Goal: Task Accomplishment & Management: Manage account settings

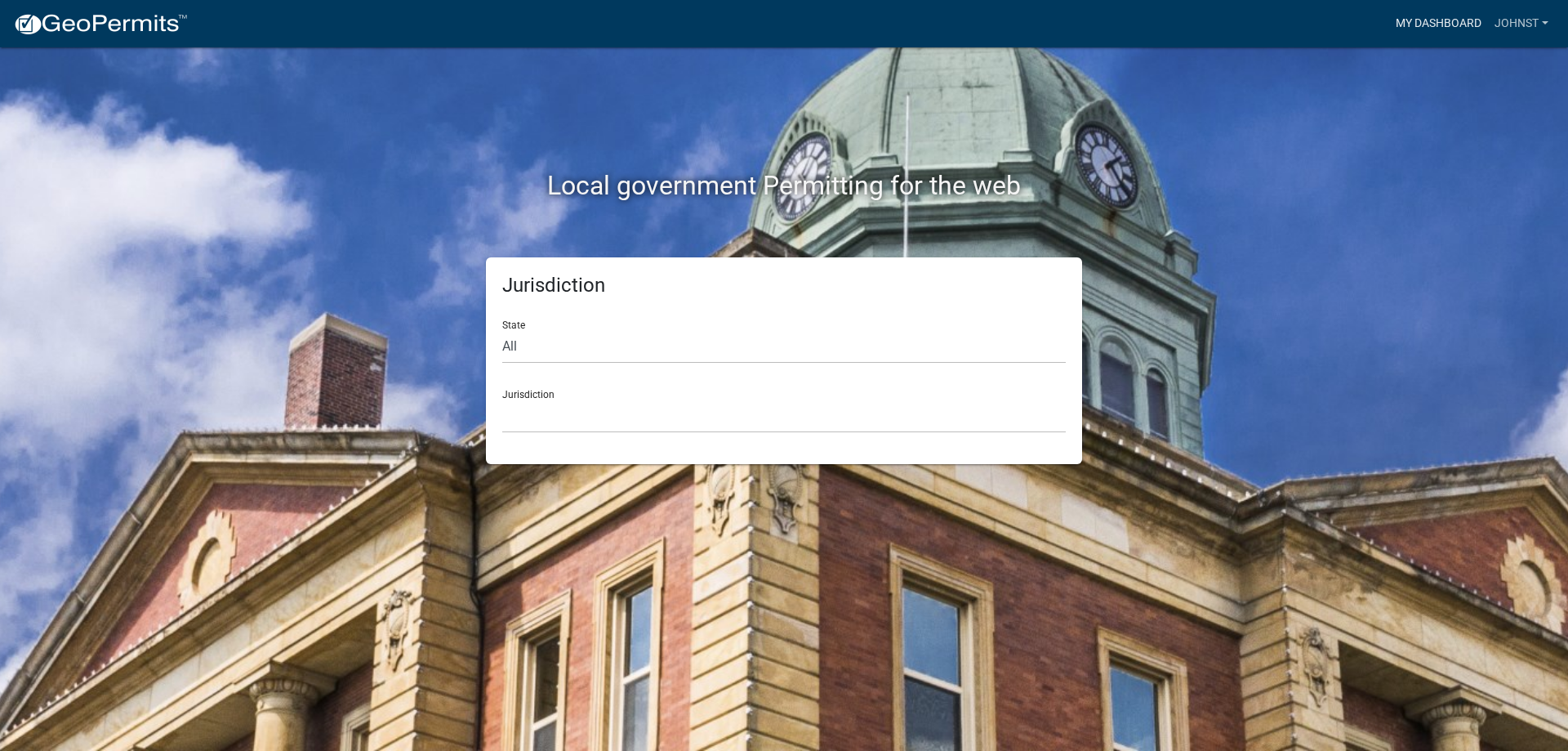
click at [1463, 27] on link "My Dashboard" at bounding box center [1438, 24] width 99 height 31
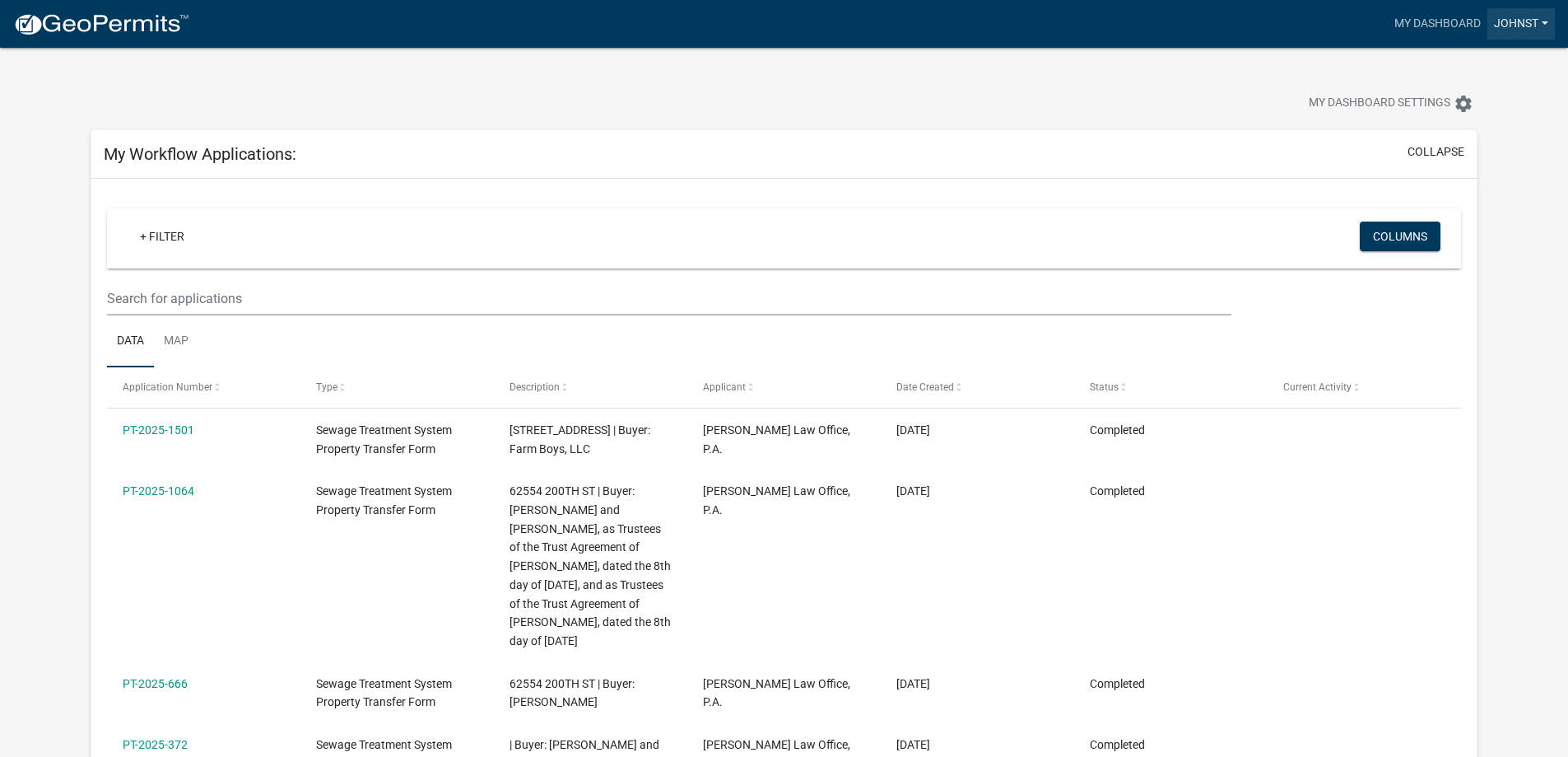
click at [1530, 26] on link "Johnst" at bounding box center [1521, 24] width 67 height 32
click at [1491, 67] on link "Account" at bounding box center [1489, 67] width 132 height 40
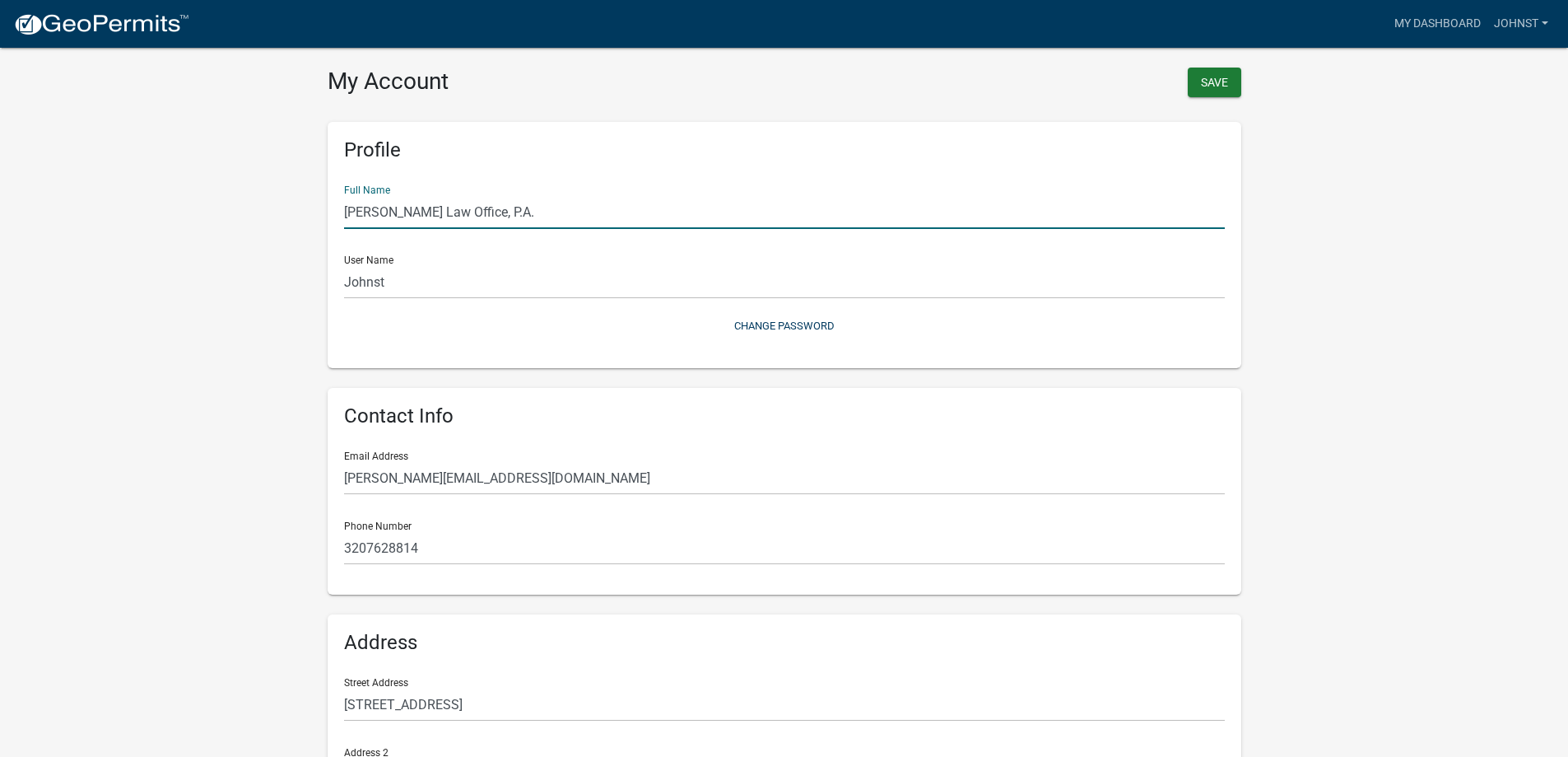
drag, startPoint x: 462, startPoint y: 212, endPoint x: 402, endPoint y: 210, distance: 60.0
click at [402, 210] on input "[PERSON_NAME] Law Office, P.A." at bounding box center [784, 212] width 881 height 34
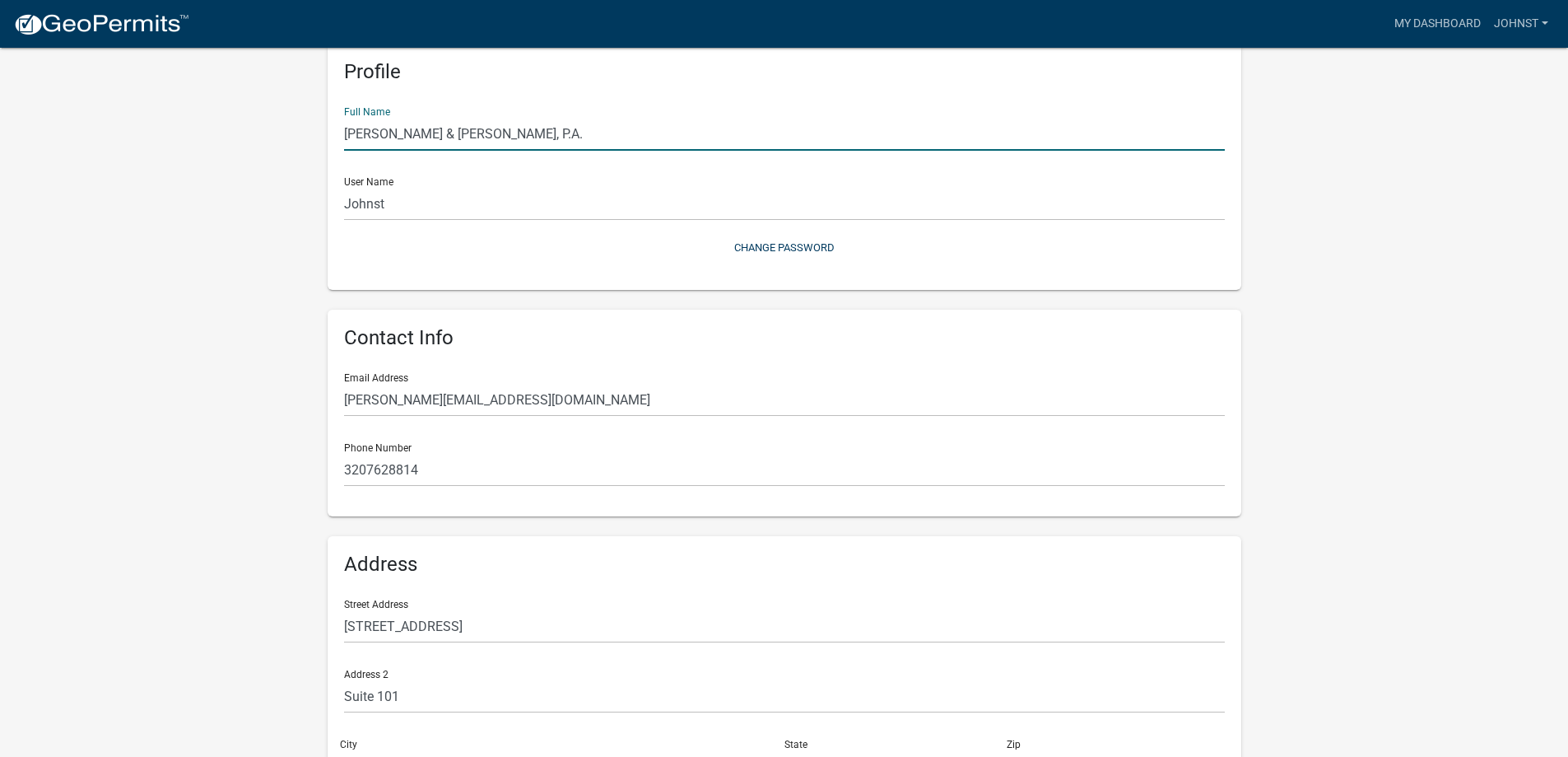
scroll to position [202, 0]
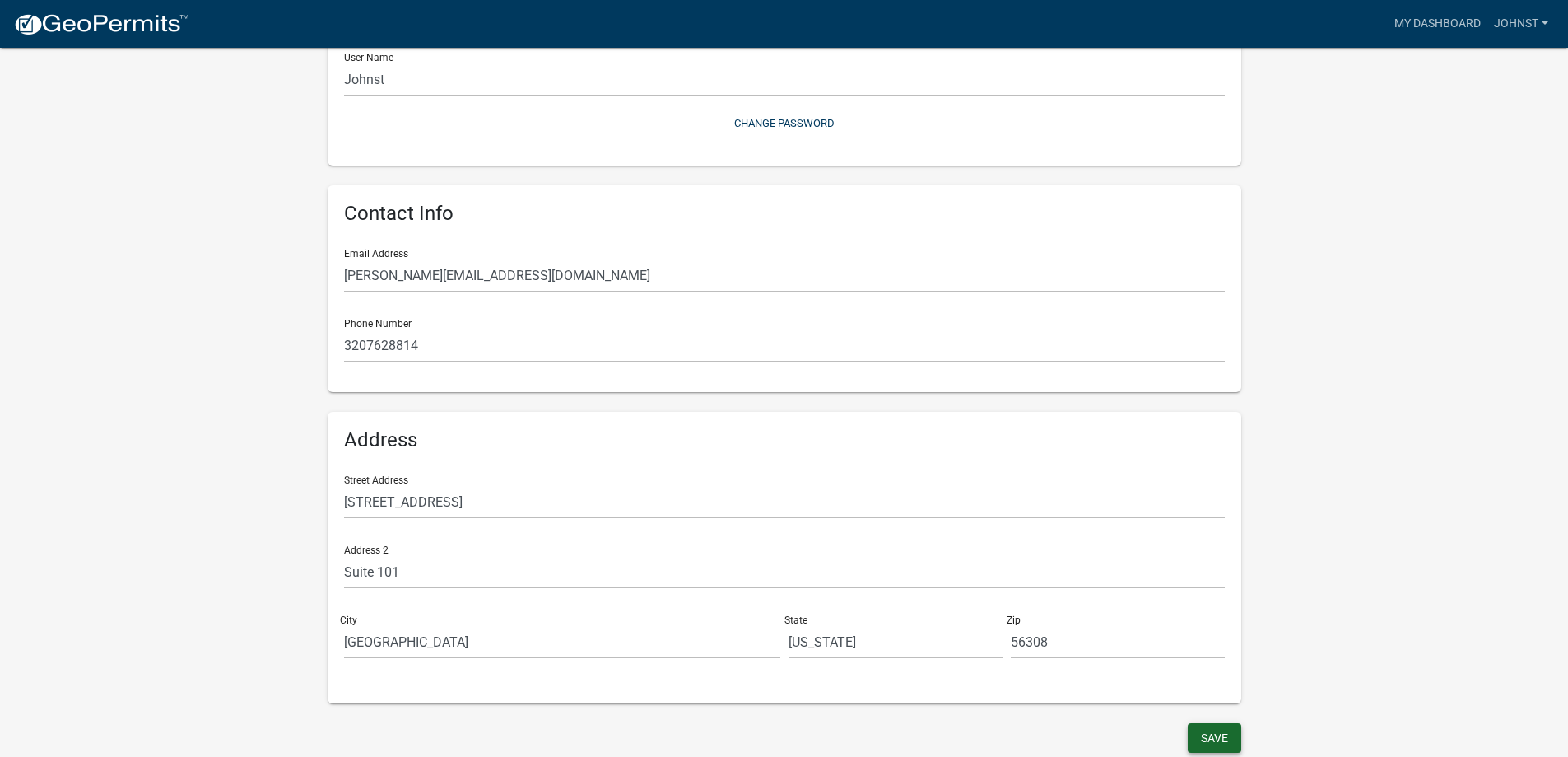
type input "[PERSON_NAME] & [PERSON_NAME], P.A."
click at [1216, 731] on button "Save" at bounding box center [1214, 738] width 53 height 30
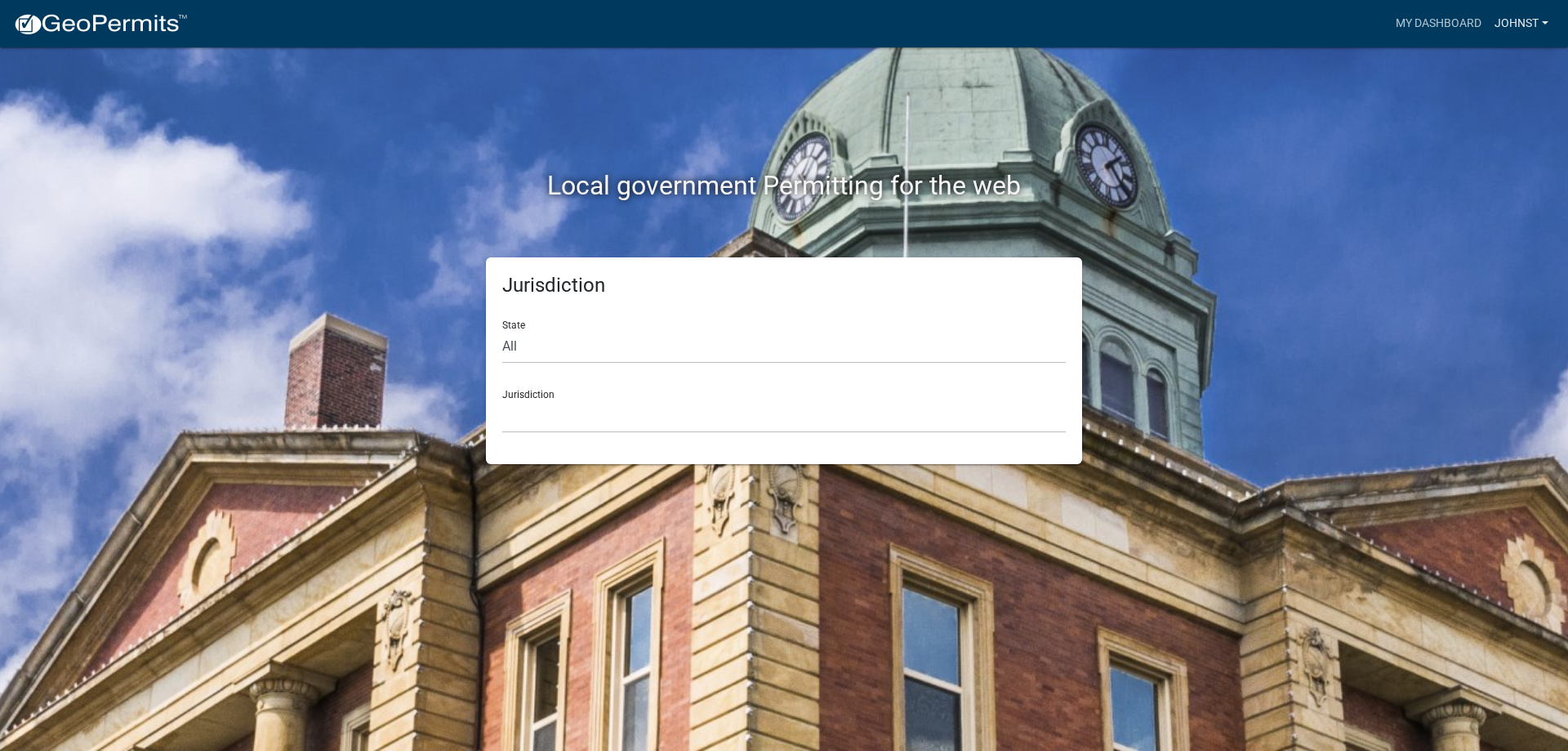
click at [1523, 23] on link "Johnst" at bounding box center [1521, 24] width 67 height 31
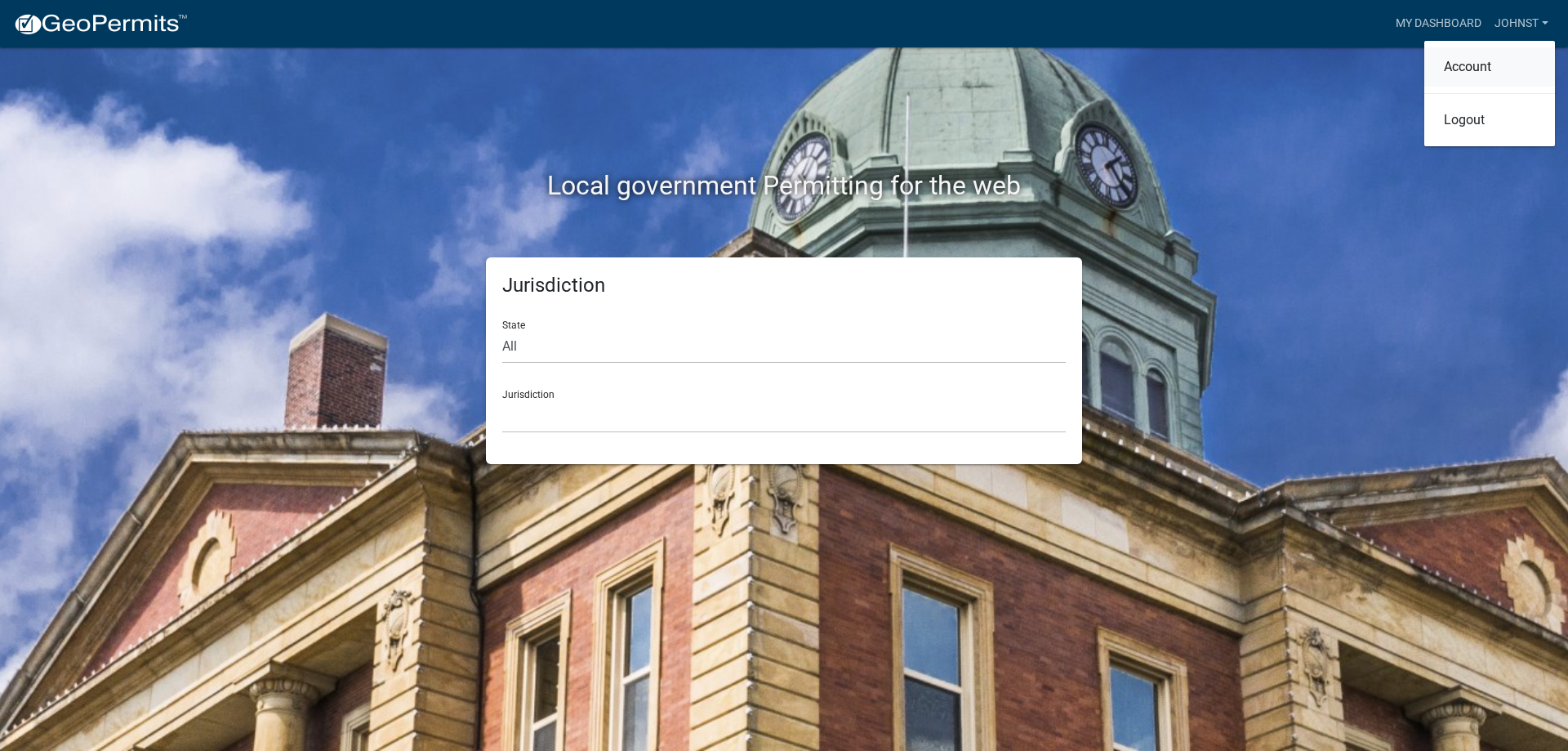
click at [1483, 70] on link "Account" at bounding box center [1488, 67] width 131 height 39
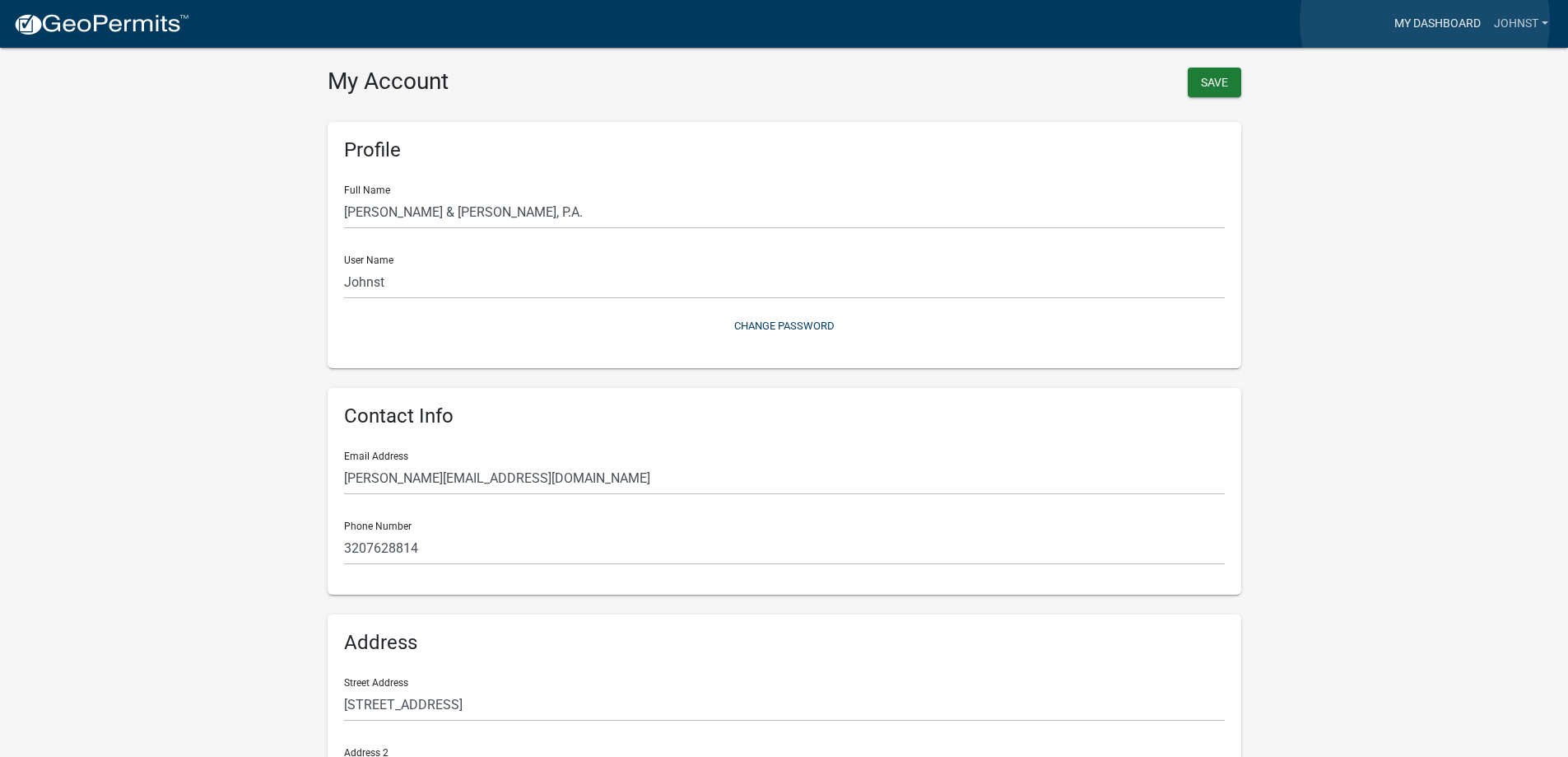
click at [1425, 22] on link "My Dashboard" at bounding box center [1437, 24] width 100 height 32
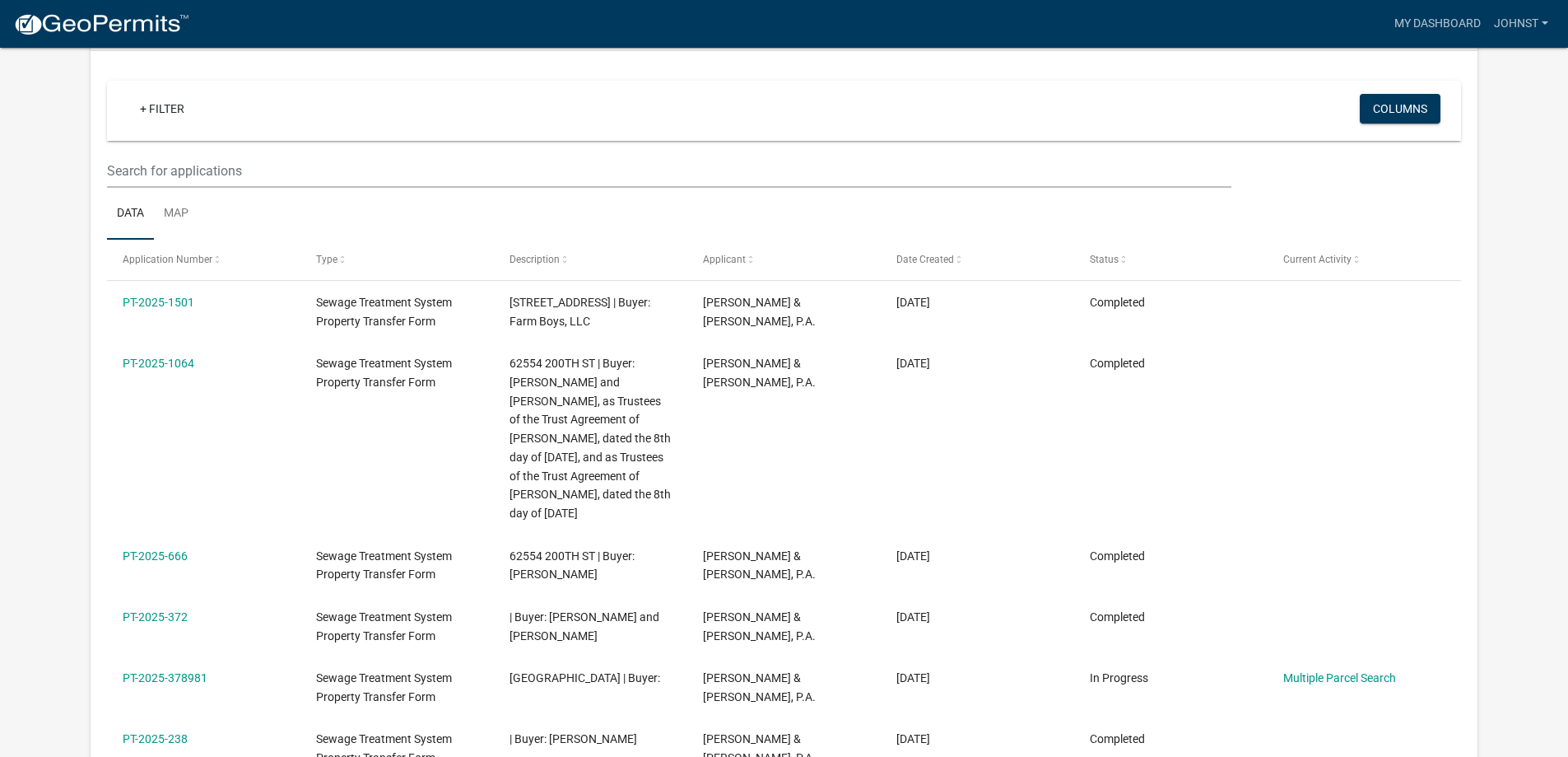
scroll to position [156, 0]
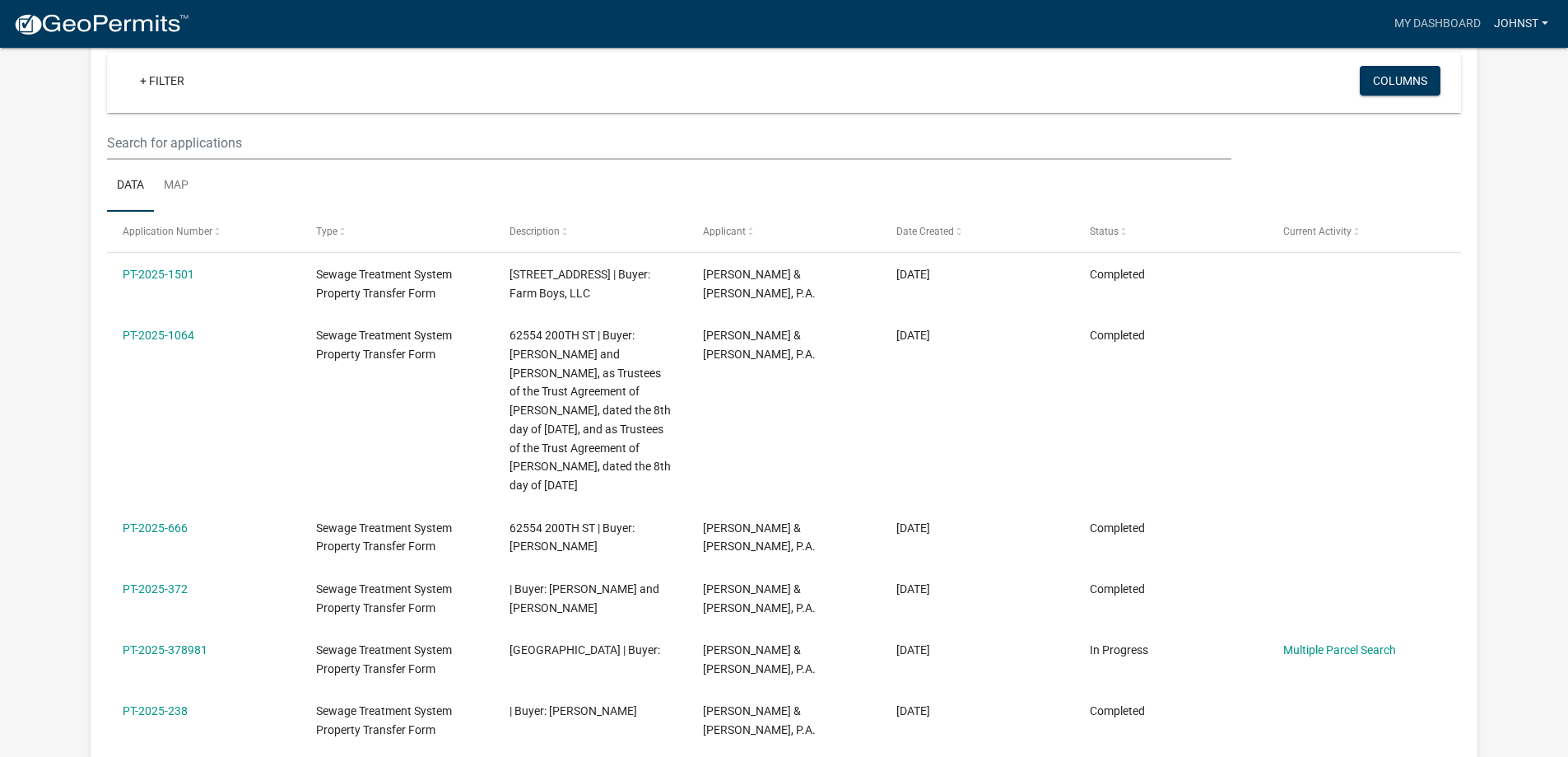
click at [1537, 27] on link "Johnst" at bounding box center [1521, 24] width 67 height 32
click at [1497, 74] on link "Account" at bounding box center [1489, 67] width 132 height 40
